Goal: Entertainment & Leisure: Consume media (video, audio)

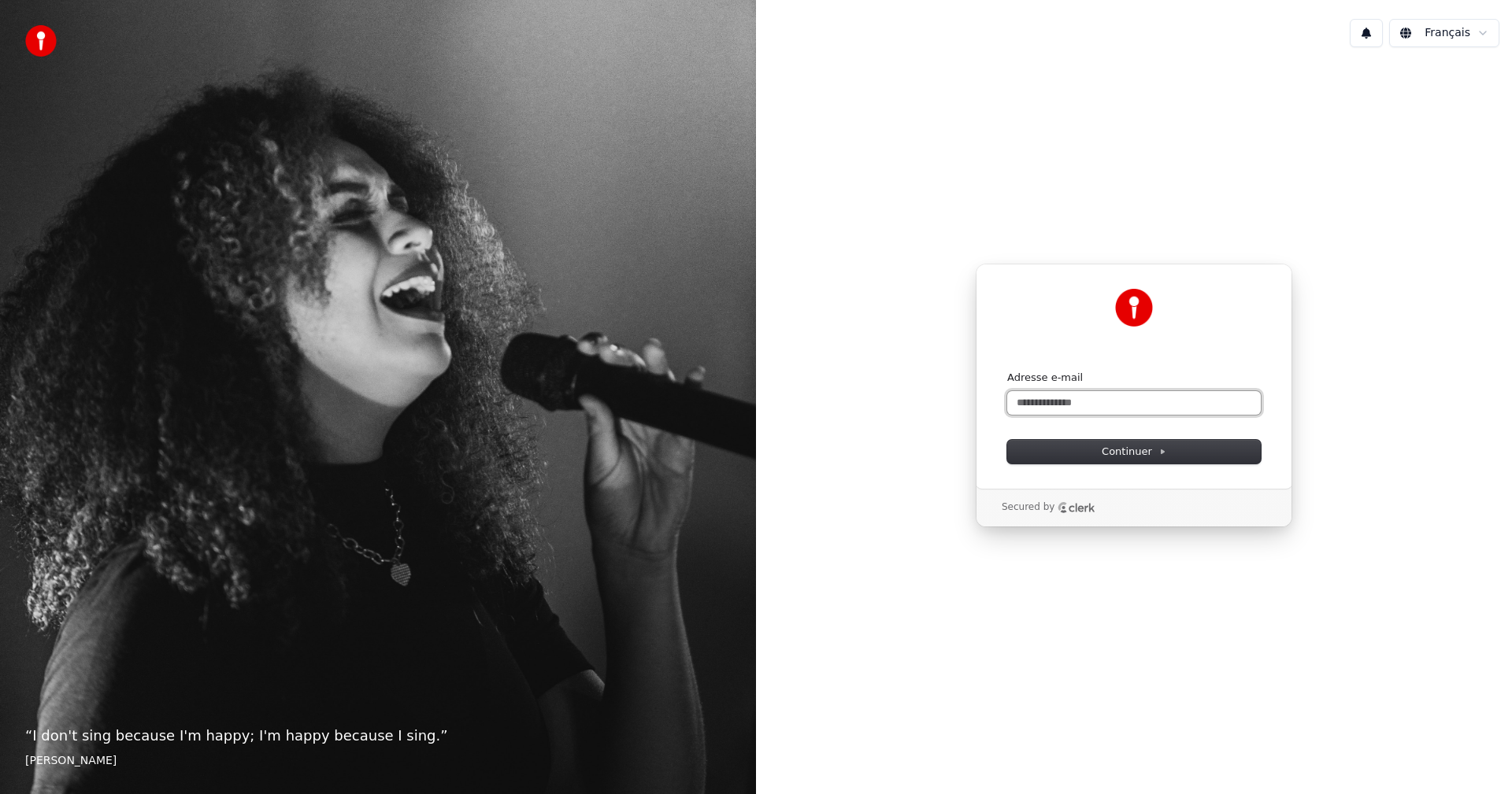
click at [1111, 400] on input "Adresse e-mail" at bounding box center [1135, 402] width 254 height 23
click at [1151, 454] on span "Continuer" at bounding box center [1135, 451] width 65 height 14
type input "**********"
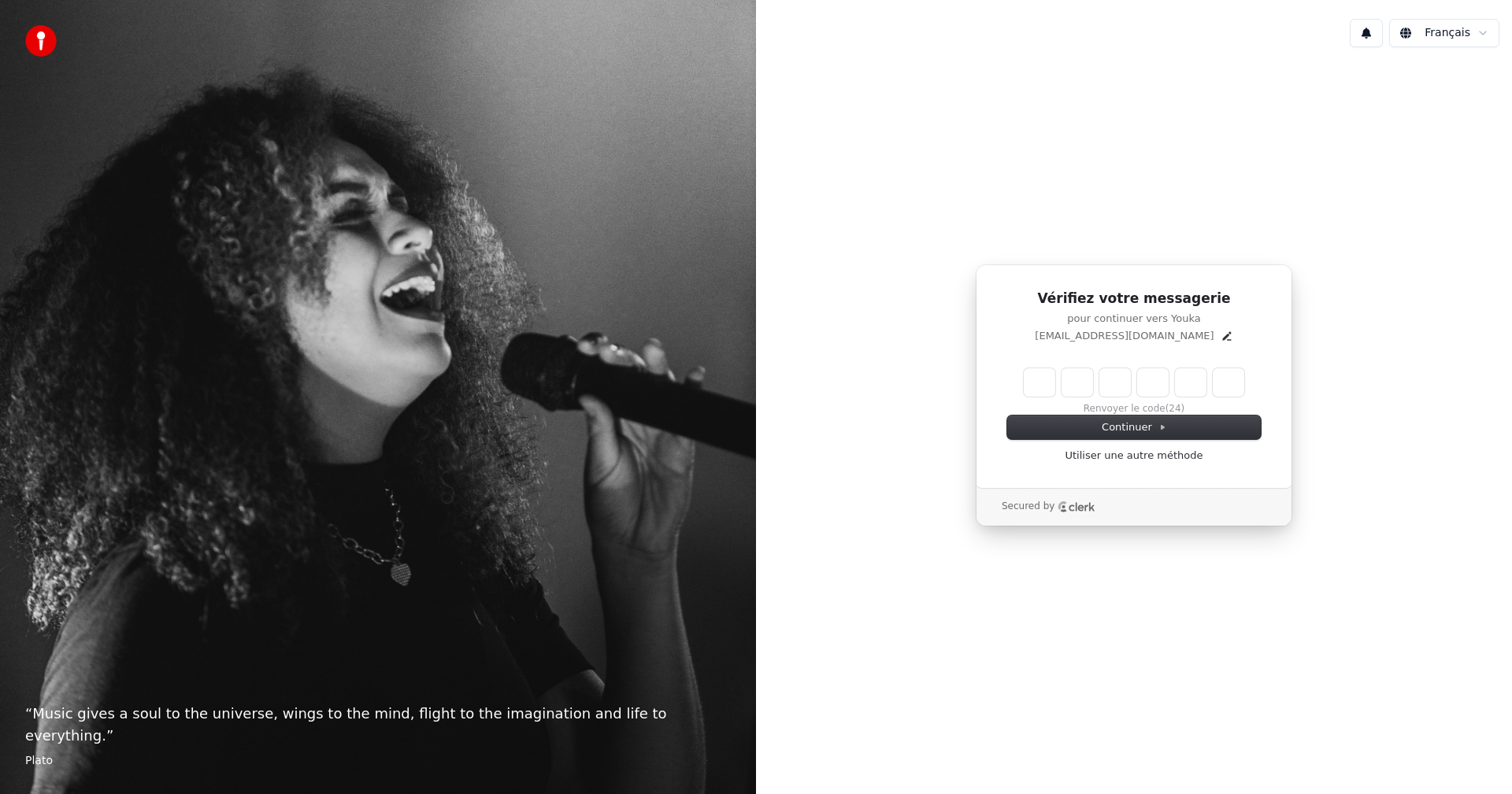
click at [1040, 377] on input "Enter verification code" at bounding box center [1134, 383] width 221 height 29
type input "******"
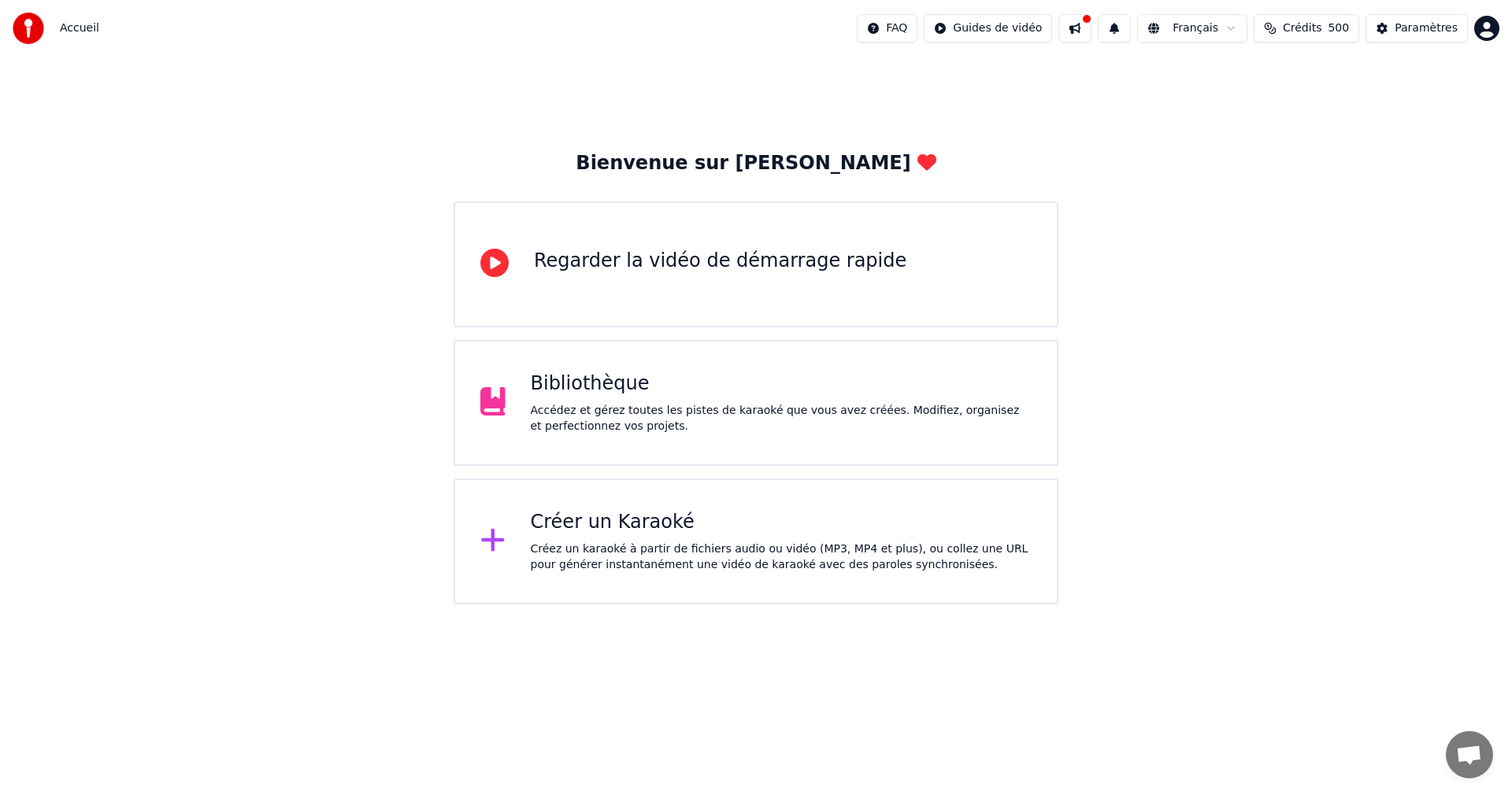
click at [890, 379] on div "Bibliothèque" at bounding box center [781, 384] width 502 height 25
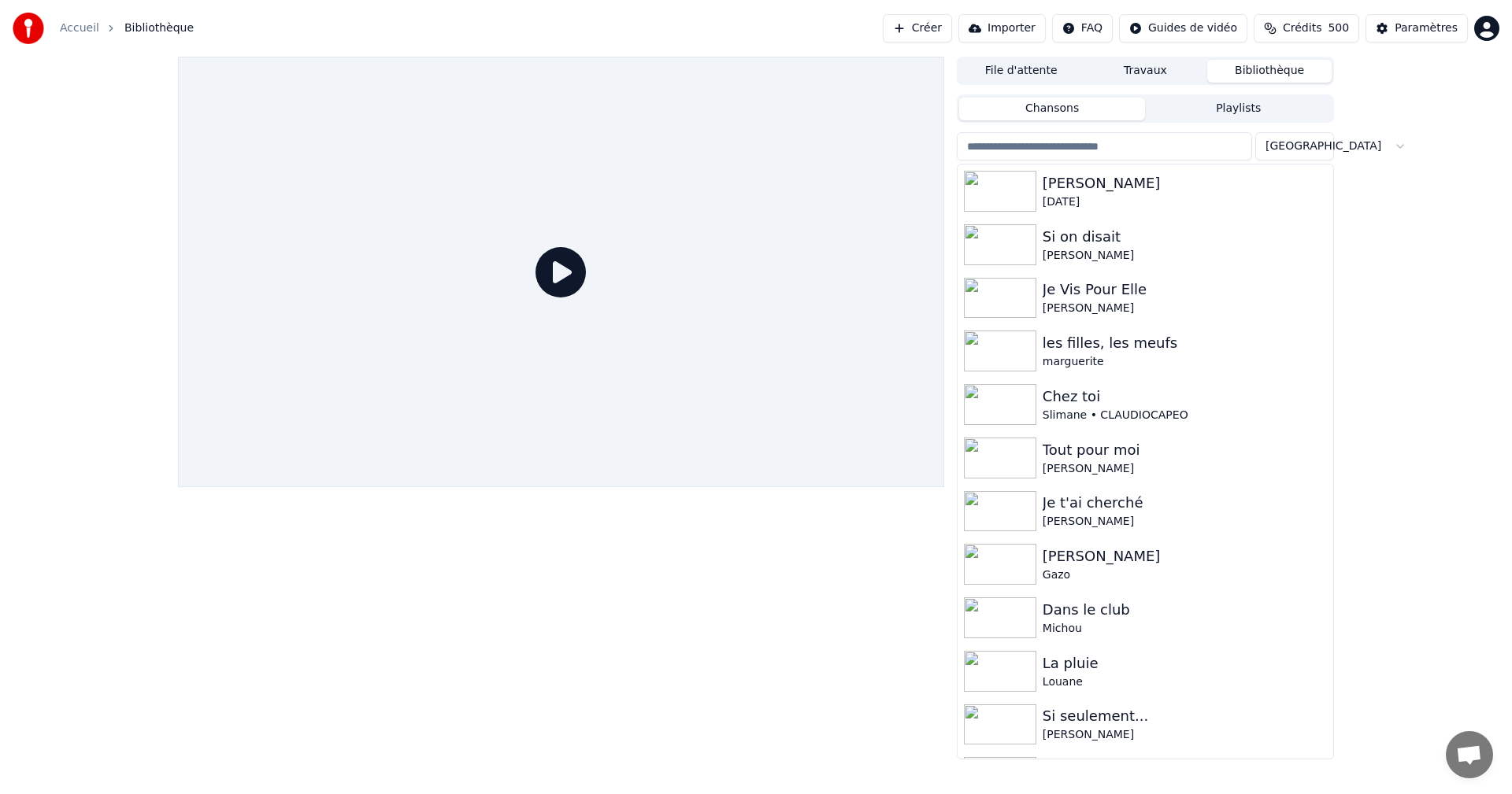
click at [1023, 69] on button "File d'attente" at bounding box center [1022, 71] width 124 height 23
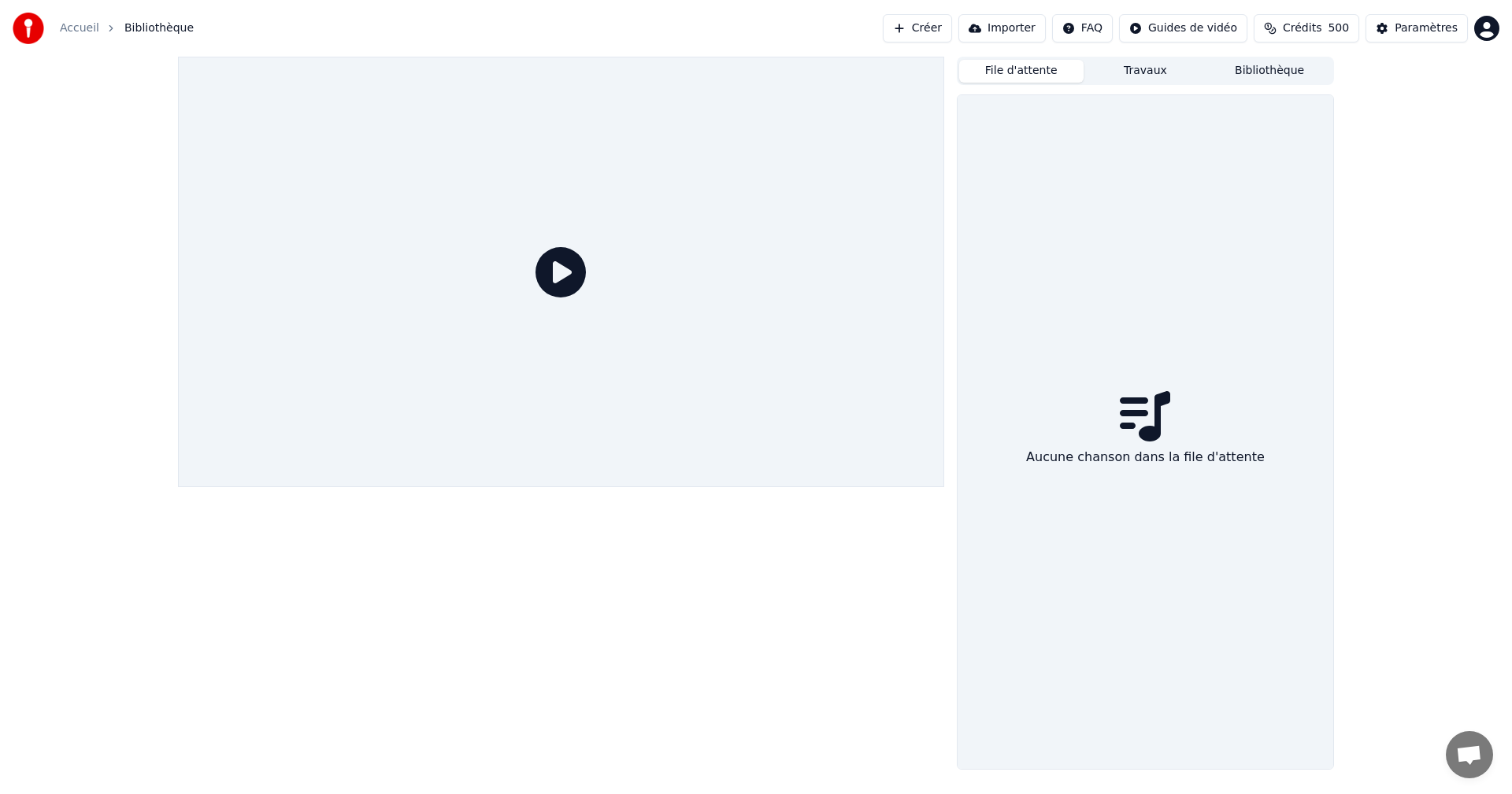
click at [1142, 68] on button "Travaux" at bounding box center [1146, 71] width 124 height 23
click at [1286, 70] on button "Bibliothèque" at bounding box center [1269, 71] width 124 height 23
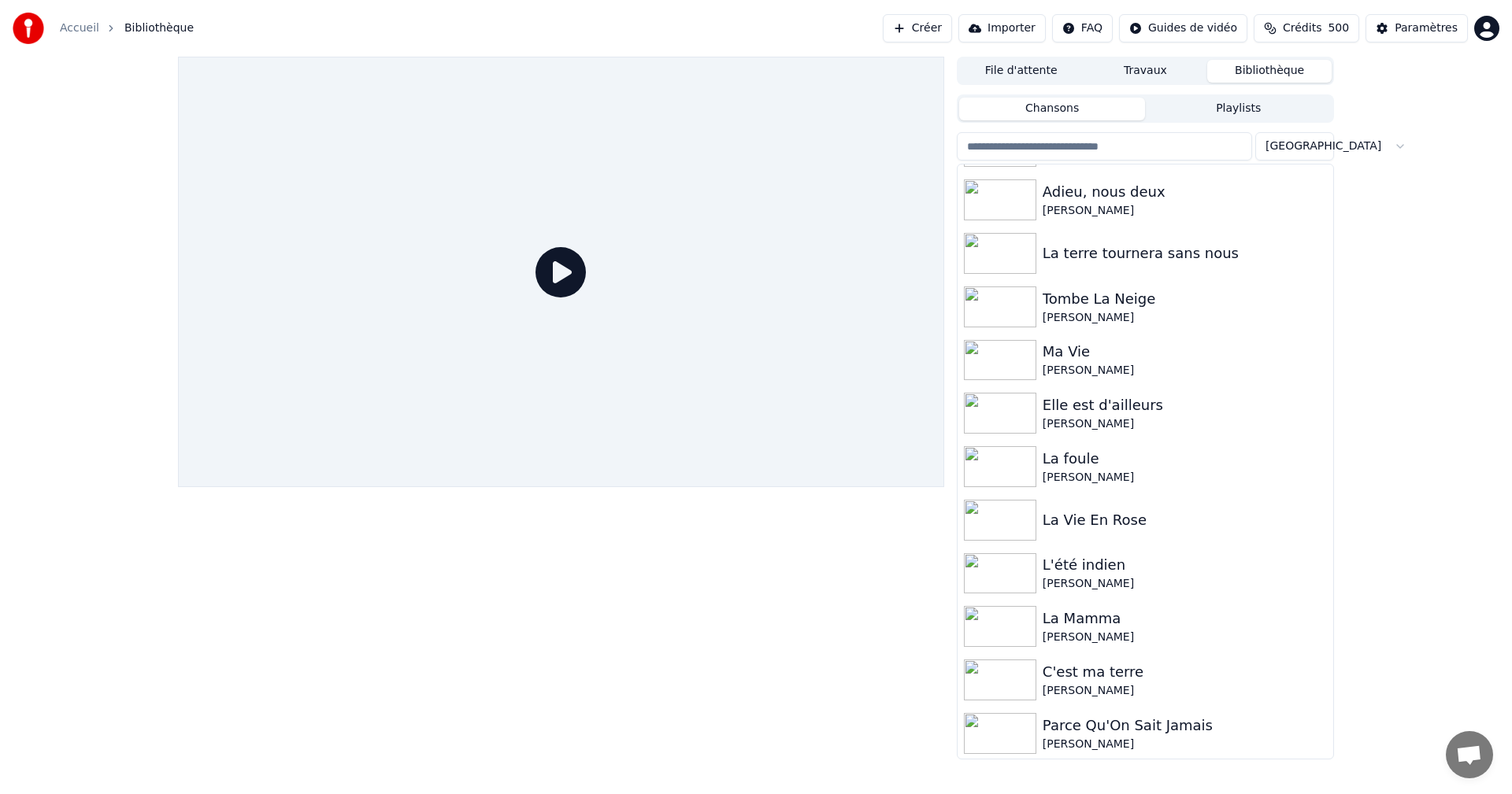
scroll to position [5817, 0]
click at [1249, 107] on button "Playlists" at bounding box center [1238, 108] width 186 height 23
click at [1075, 104] on button "Chansons" at bounding box center [1052, 108] width 186 height 23
click at [1142, 139] on input "search" at bounding box center [1104, 146] width 296 height 29
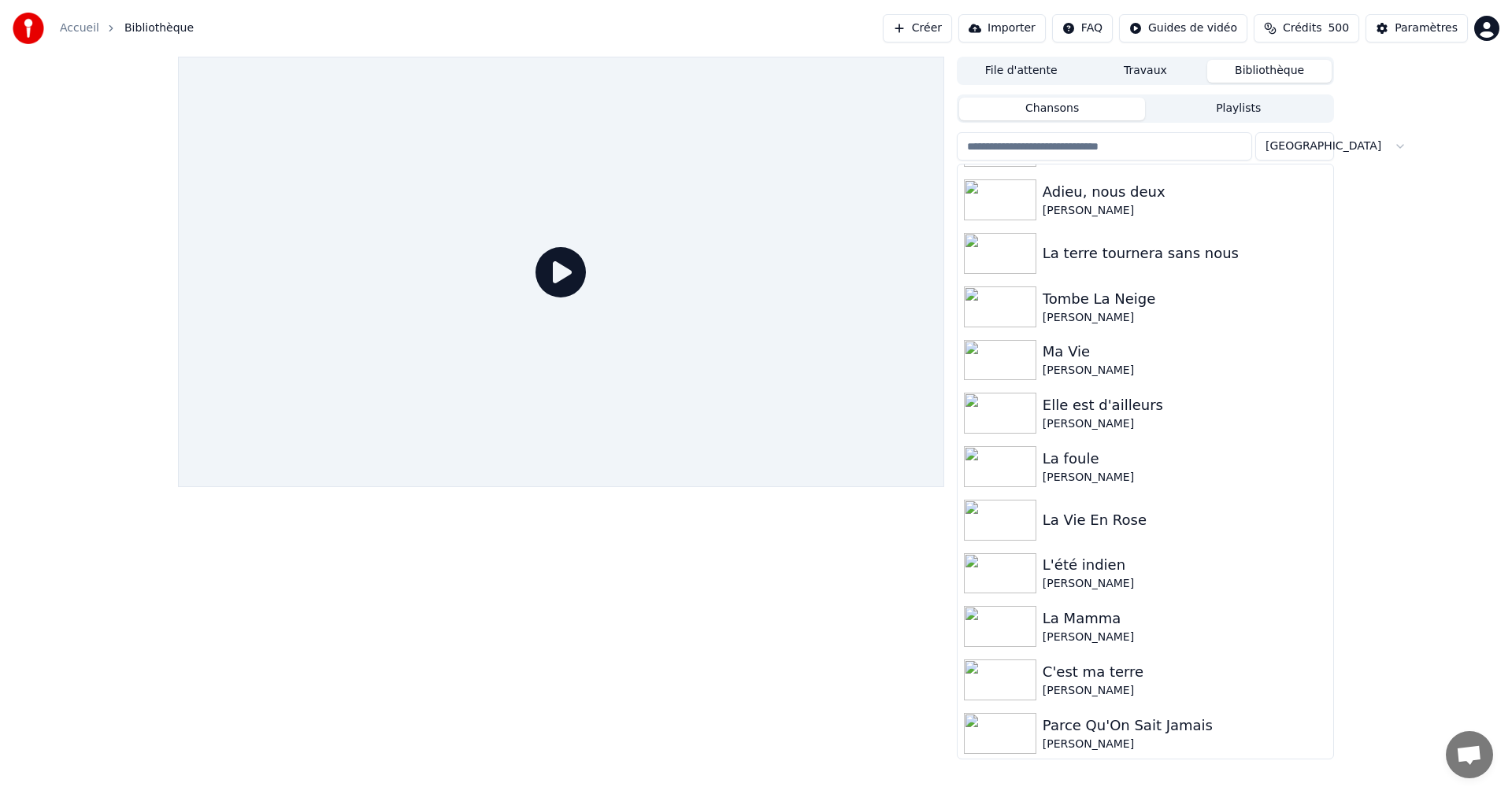
click at [1277, 102] on button "Playlists" at bounding box center [1238, 108] width 186 height 23
click div "Variété française"
click at [1058, 115] on button "Chansons" at bounding box center [1052, 108] width 186 height 23
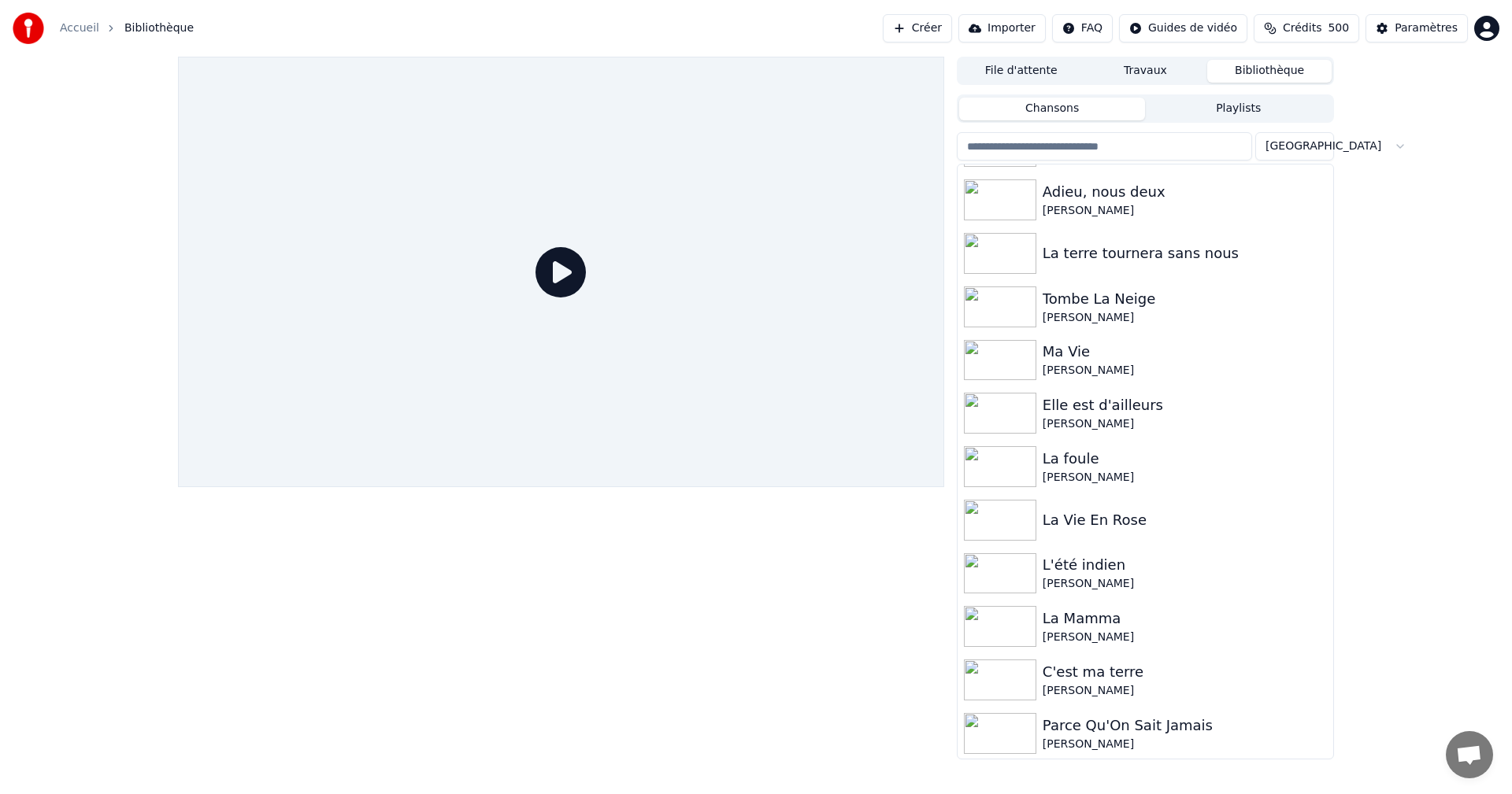
scroll to position [224, 0]
click at [1241, 107] on button "Playlists" at bounding box center [1238, 108] width 186 height 23
click at [1065, 103] on button "Chansons" at bounding box center [1052, 108] width 186 height 23
click at [1252, 116] on button "Playlists" at bounding box center [1238, 108] width 186 height 23
click img
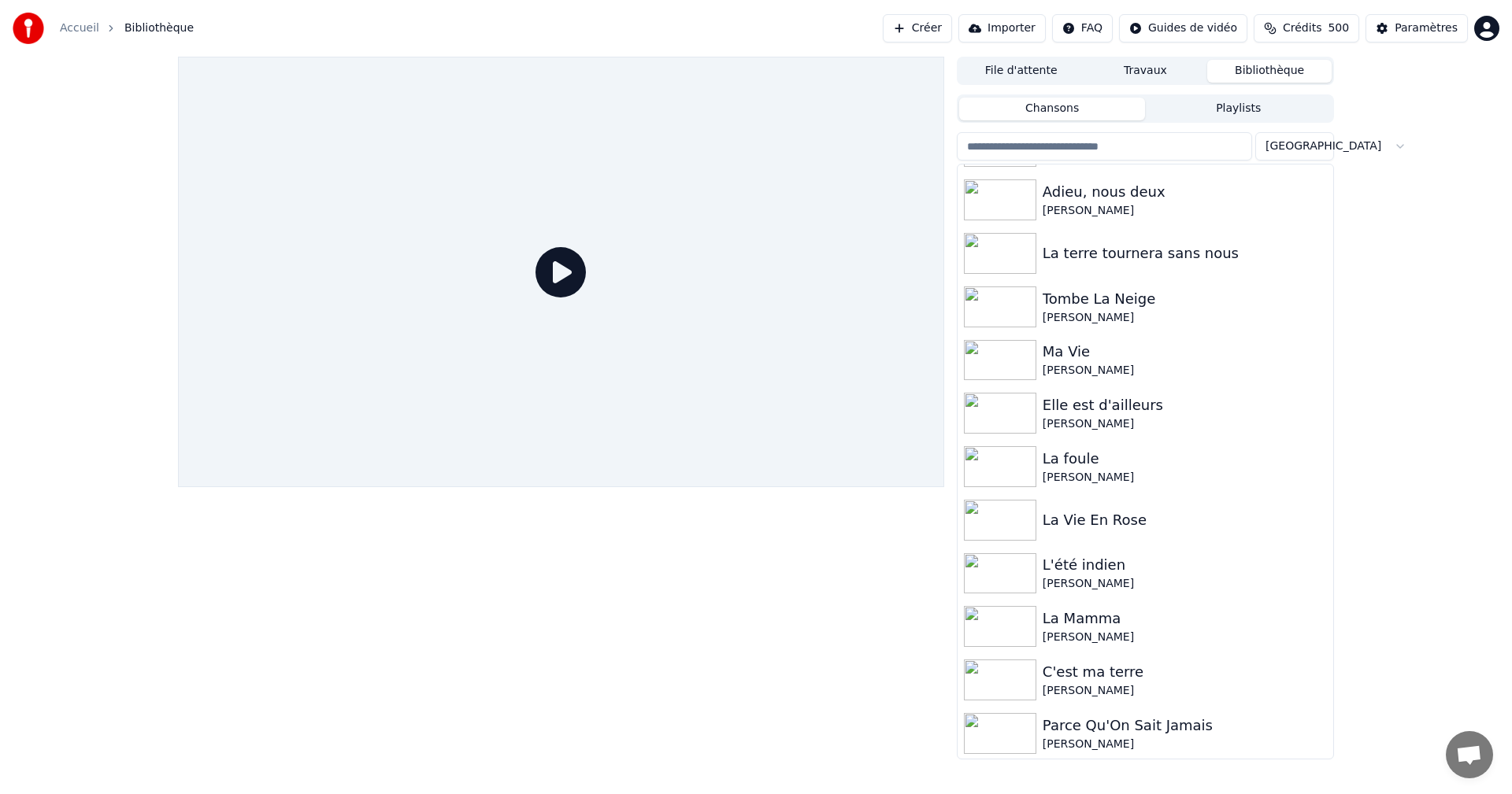
click video
click div "0:11 / 3:37"
click icon
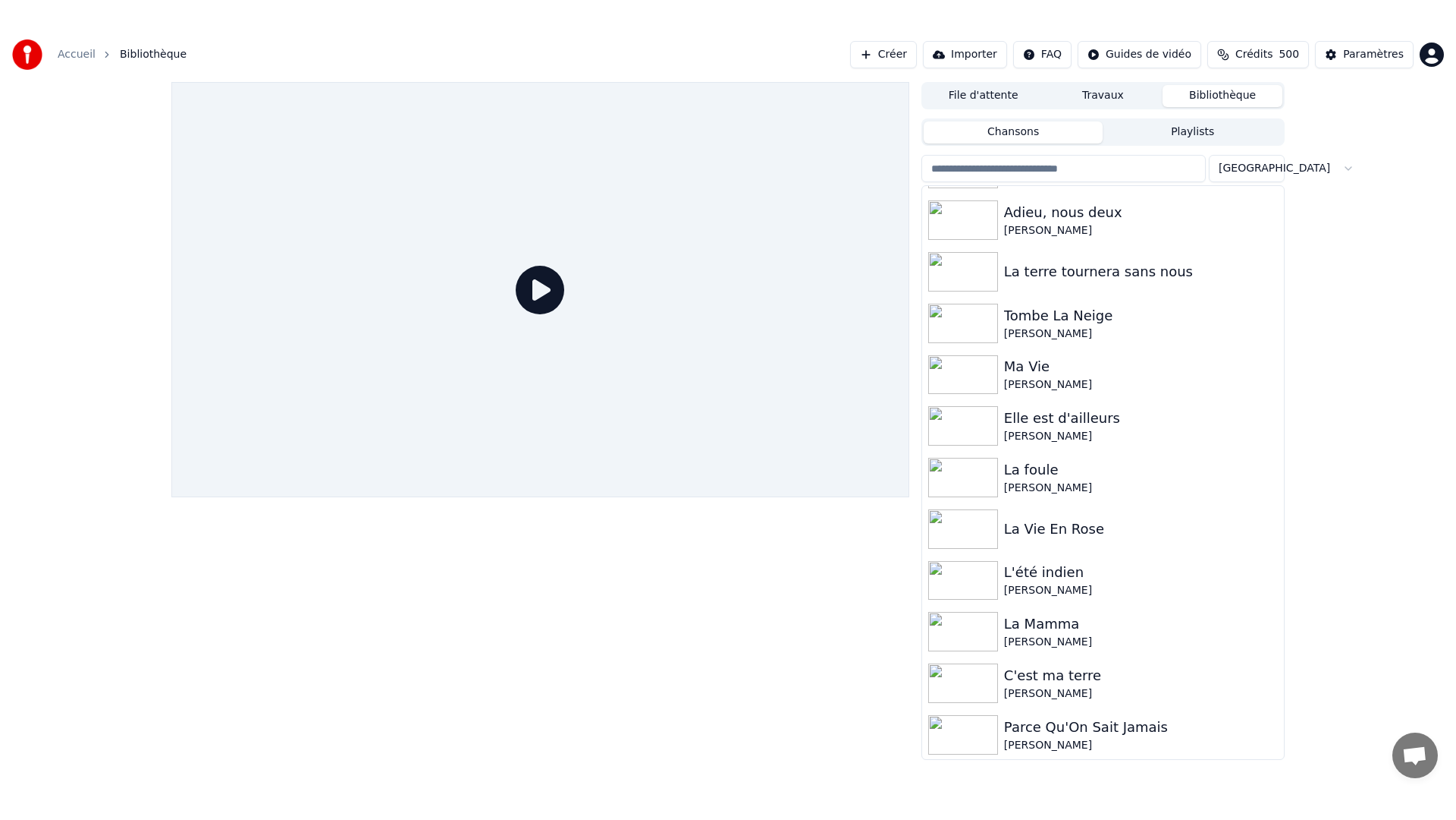
click div "0:11 / 3:37"
click icon
click div "0:12 / 3:37"
click icon
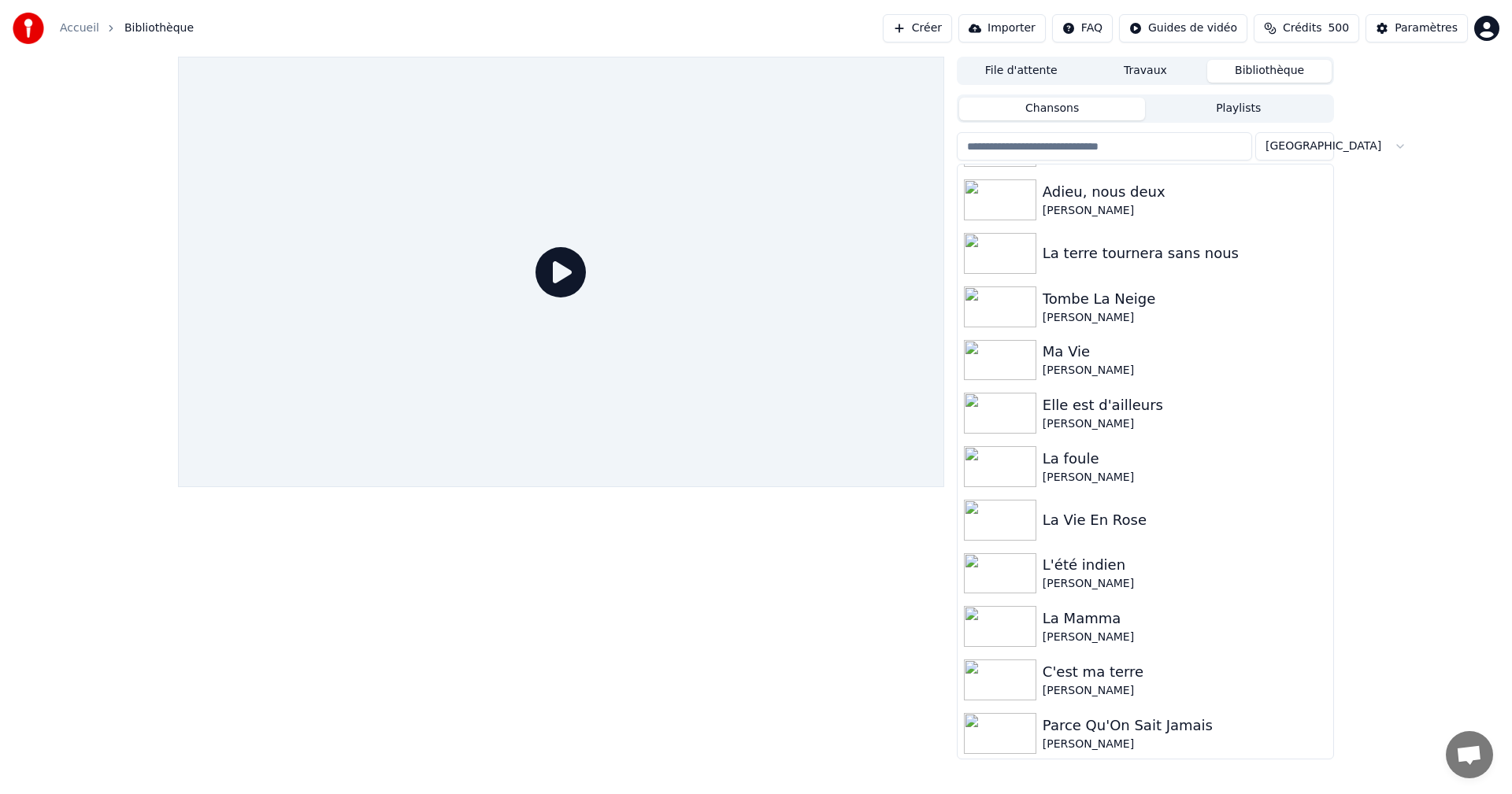
click icon
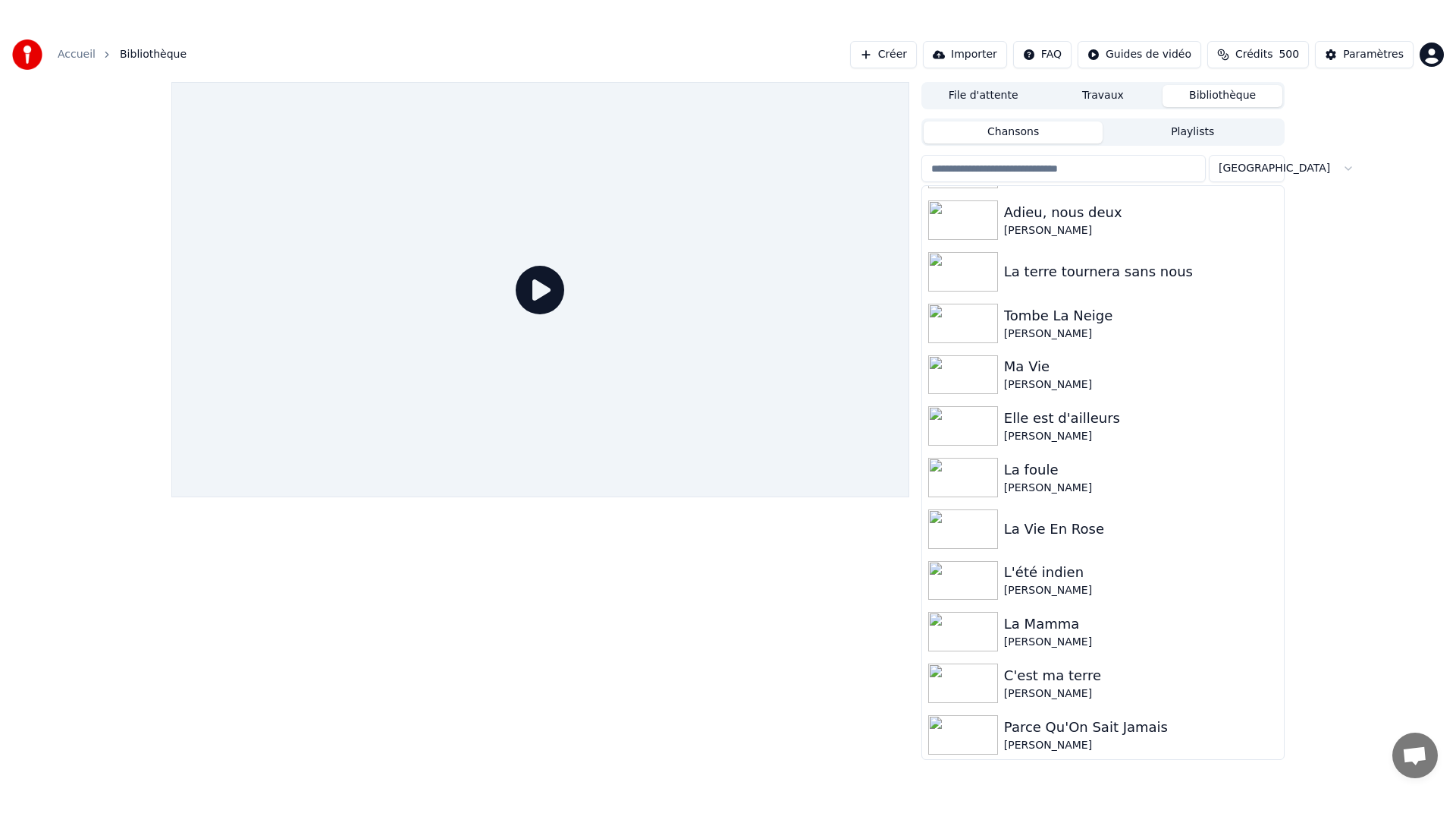
click video
click div "0:33 / 3:37"
click icon
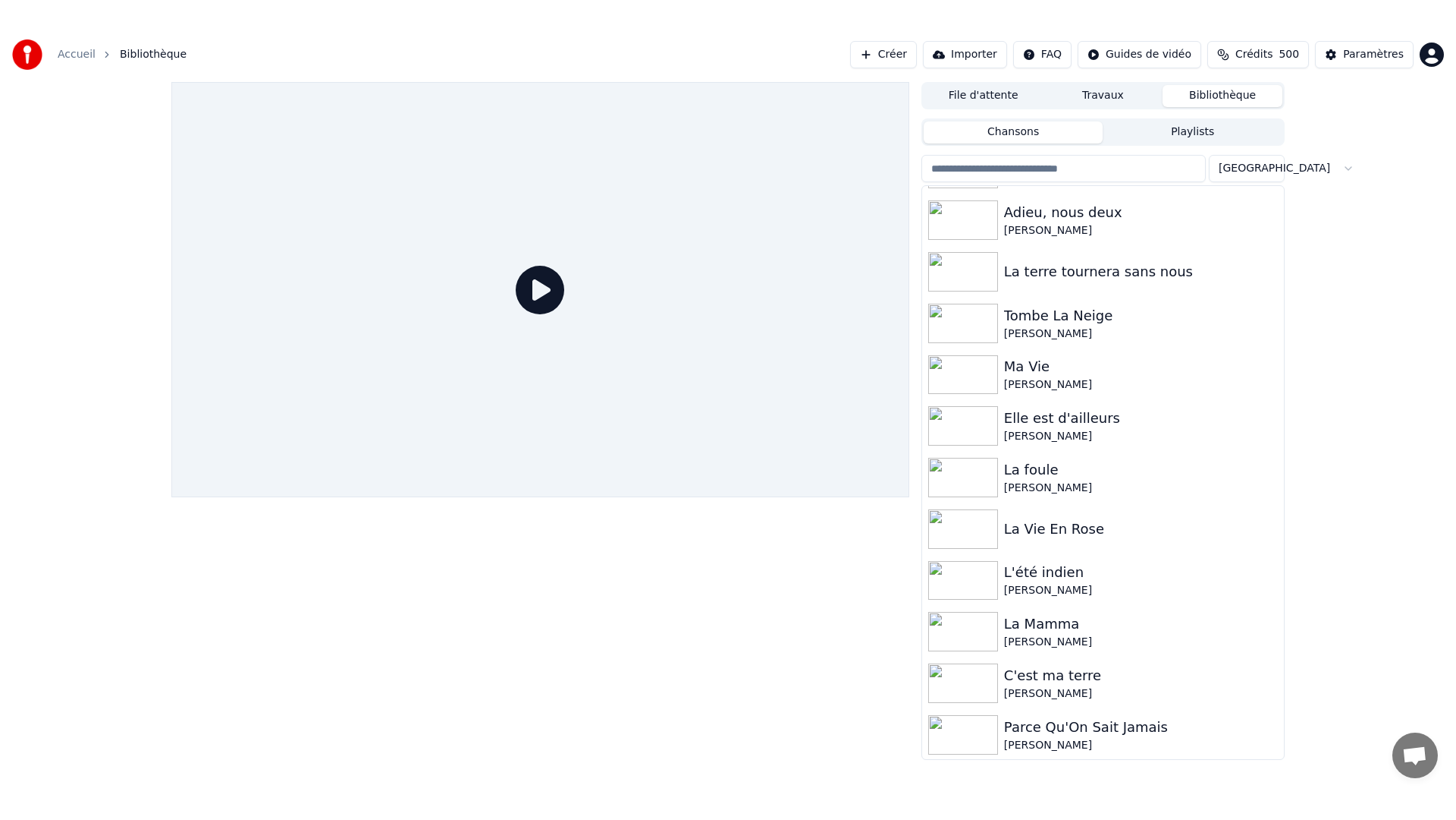
click icon
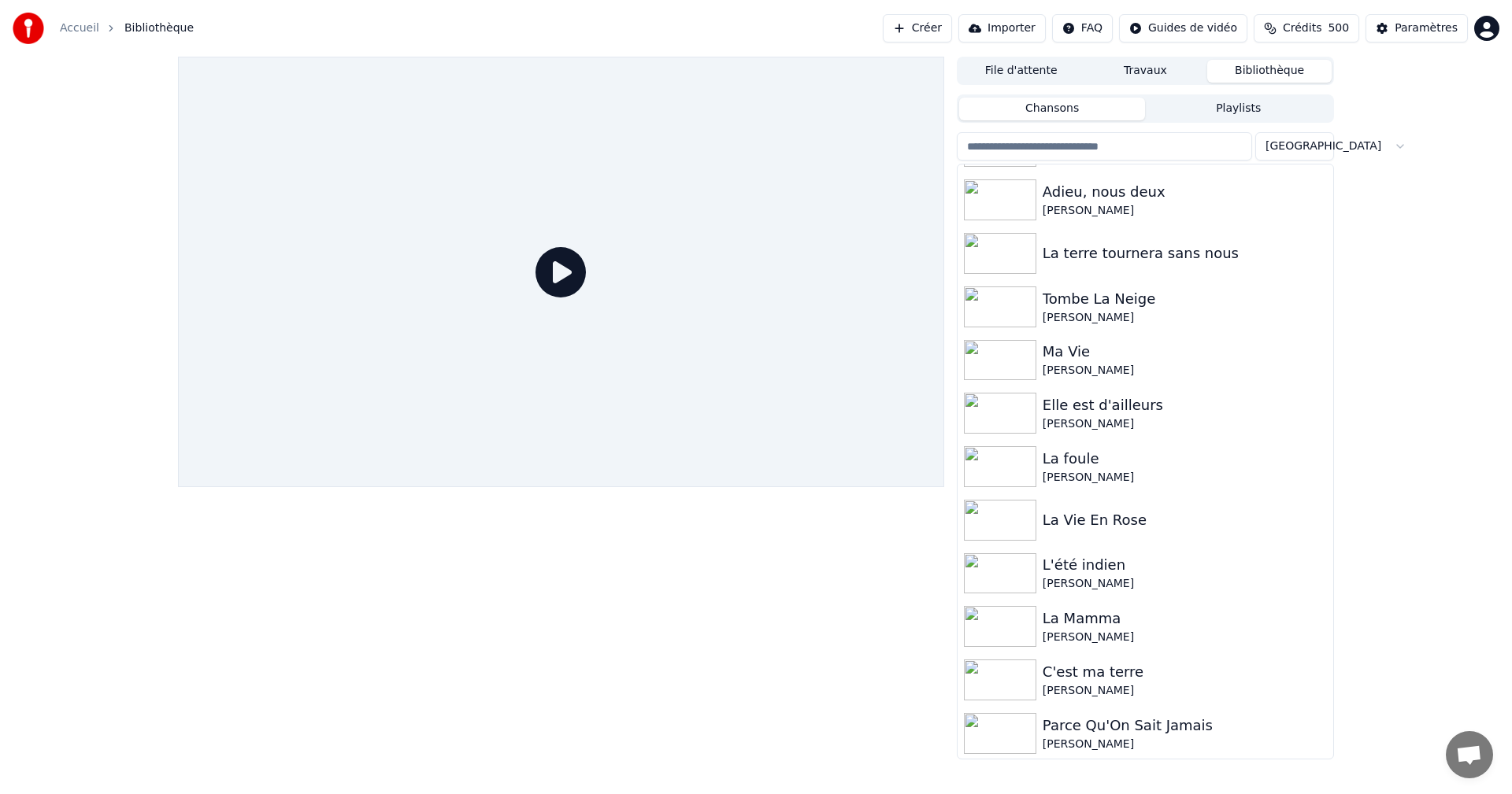
click div "0:52 / 3:37"
click icon
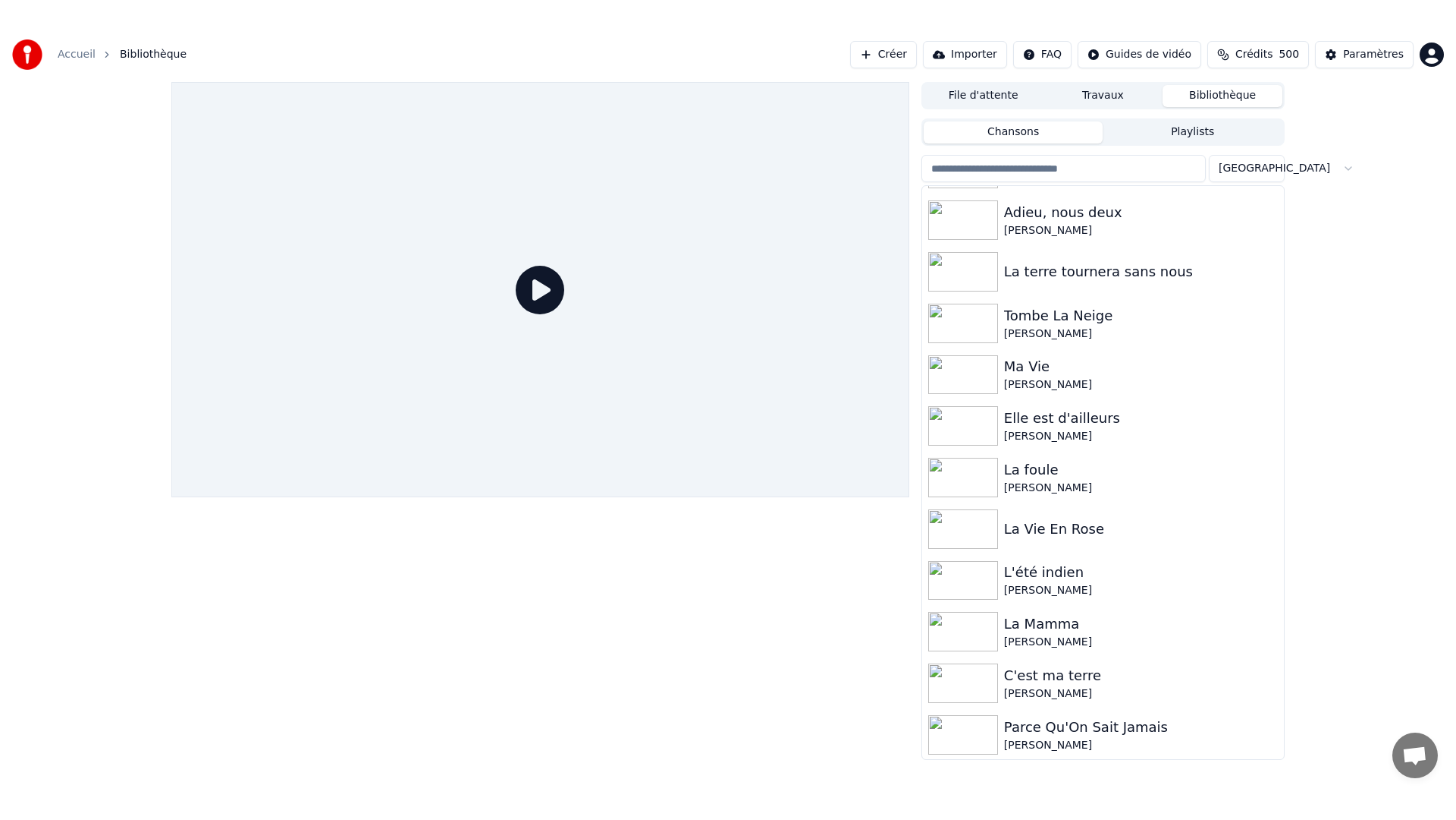
click video
click icon
